Goal: Transaction & Acquisition: Download file/media

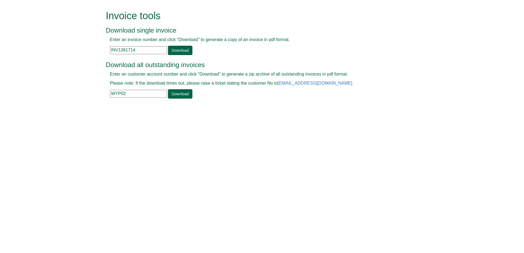
drag, startPoint x: 146, startPoint y: 53, endPoint x: 83, endPoint y: 51, distance: 62.3
click at [83, 51] on form "Invoice tools Download single invoice Enter an invoice number and click "Downlo…" at bounding box center [262, 55] width 524 height 110
type input "v"
paste input "INV1402811"
drag, startPoint x: 169, startPoint y: 57, endPoint x: 172, endPoint y: 53, distance: 4.4
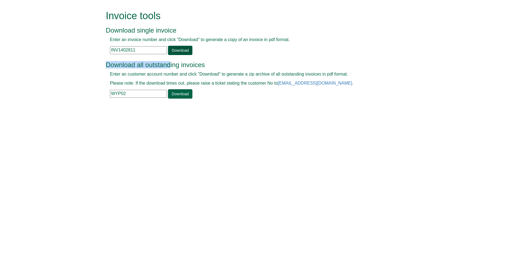
click at [172, 53] on div "Invoice tools Download single invoice Enter an invoice number and click "Downlo…" at bounding box center [266, 55] width 313 height 110
drag, startPoint x: 172, startPoint y: 53, endPoint x: 178, endPoint y: 52, distance: 6.2
click at [178, 52] on link "Download" at bounding box center [180, 50] width 24 height 9
drag, startPoint x: 143, startPoint y: 49, endPoint x: 148, endPoint y: 49, distance: 4.7
click at [143, 49] on input "INV1402811" at bounding box center [138, 50] width 57 height 8
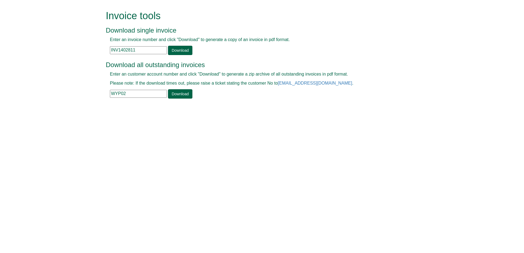
drag, startPoint x: 153, startPoint y: 49, endPoint x: 99, endPoint y: 49, distance: 53.5
click at [99, 49] on form "Invoice tools Download single invoice Enter an invoice number and click "Downlo…" at bounding box center [262, 55] width 524 height 110
paste input "62"
type input "INV1402862"
click at [182, 48] on link "Download" at bounding box center [180, 50] width 24 height 9
